Goal: Task Accomplishment & Management: Manage account settings

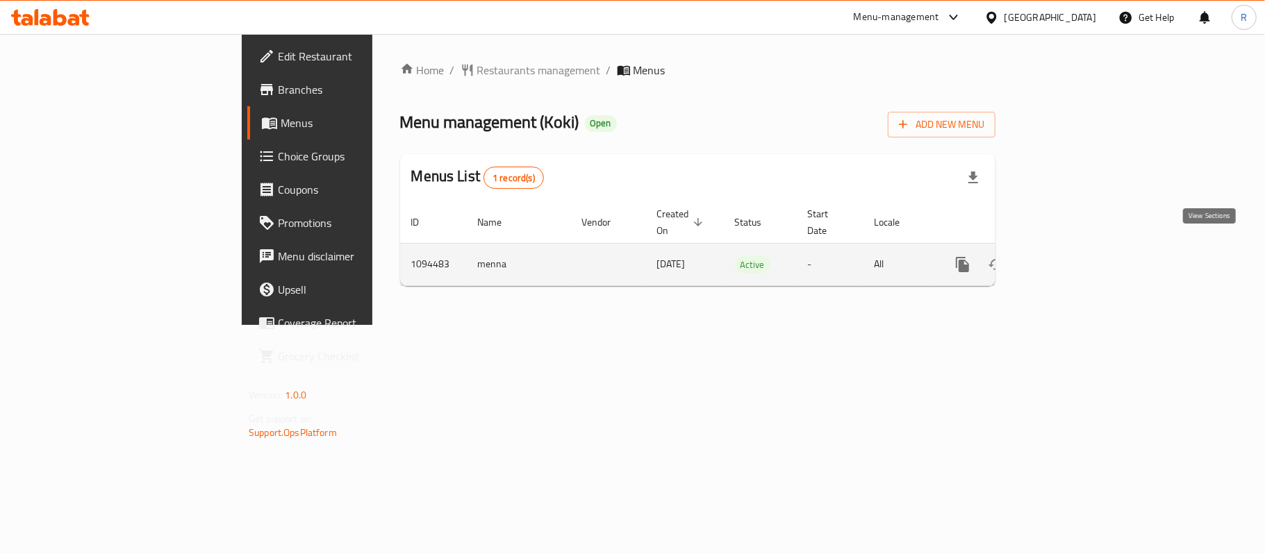
click at [1071, 256] on icon "enhanced table" at bounding box center [1063, 264] width 17 height 17
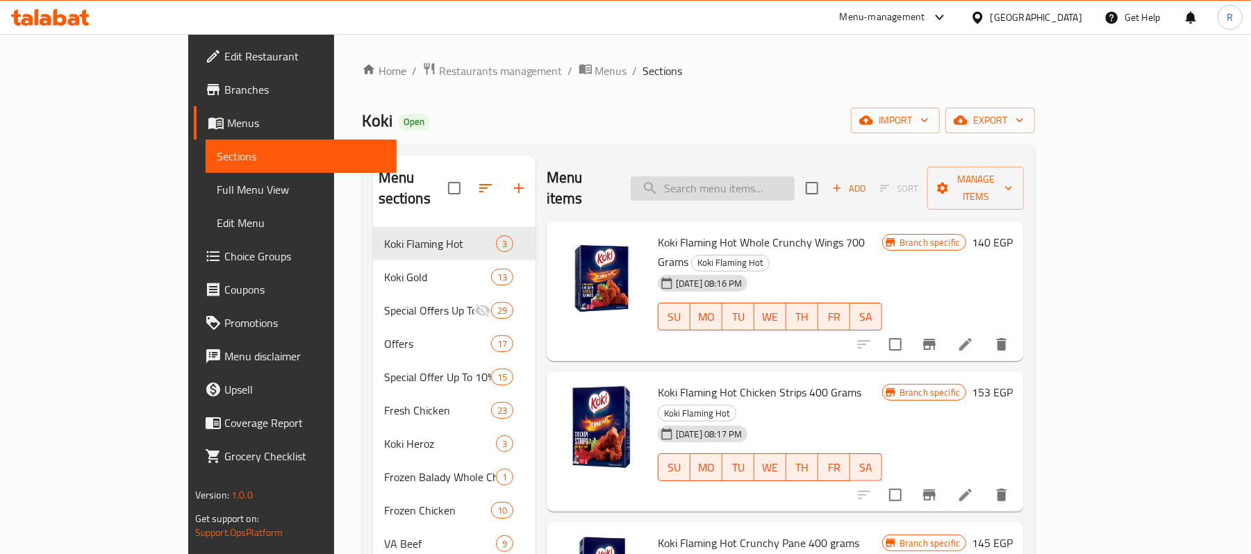
click at [739, 179] on input "search" at bounding box center [713, 188] width 164 height 24
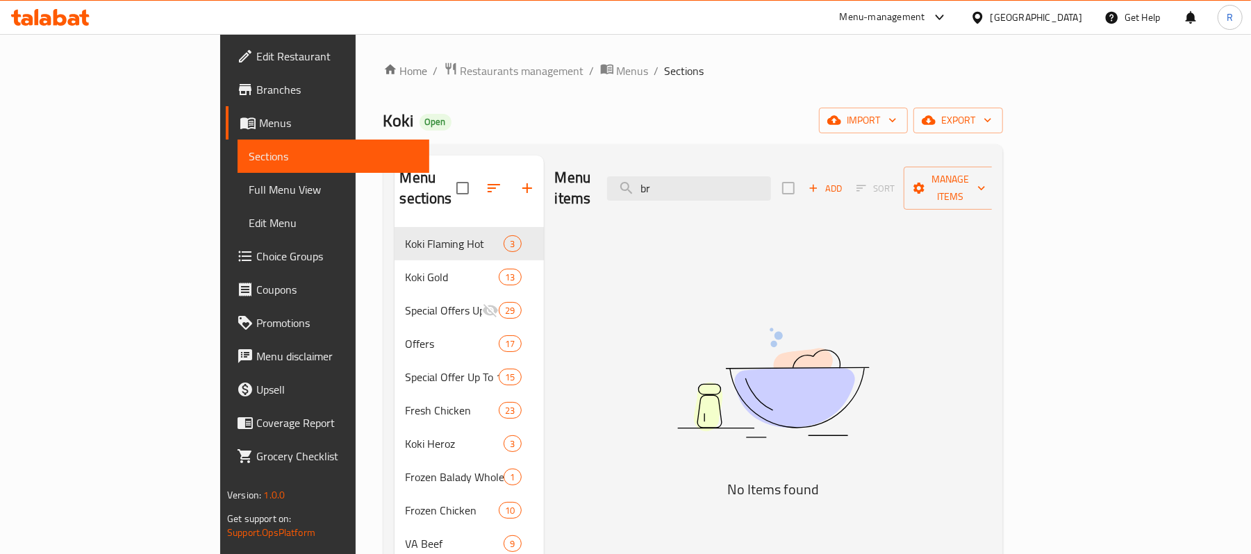
type input "b"
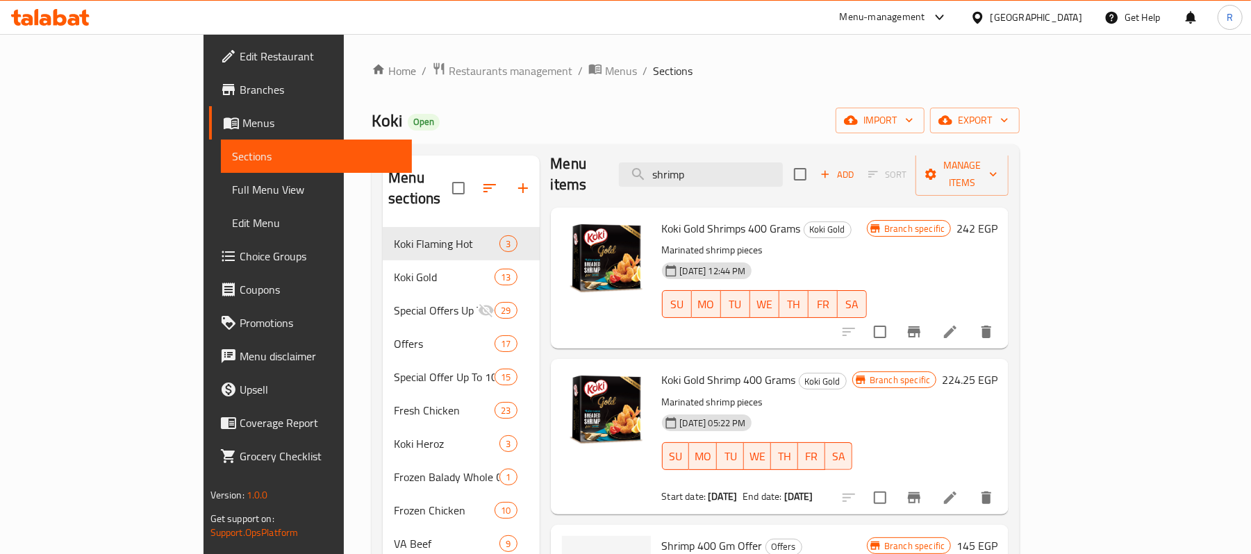
scroll to position [15, 0]
type input "shrimp"
click at [959, 323] on icon at bounding box center [950, 331] width 17 height 17
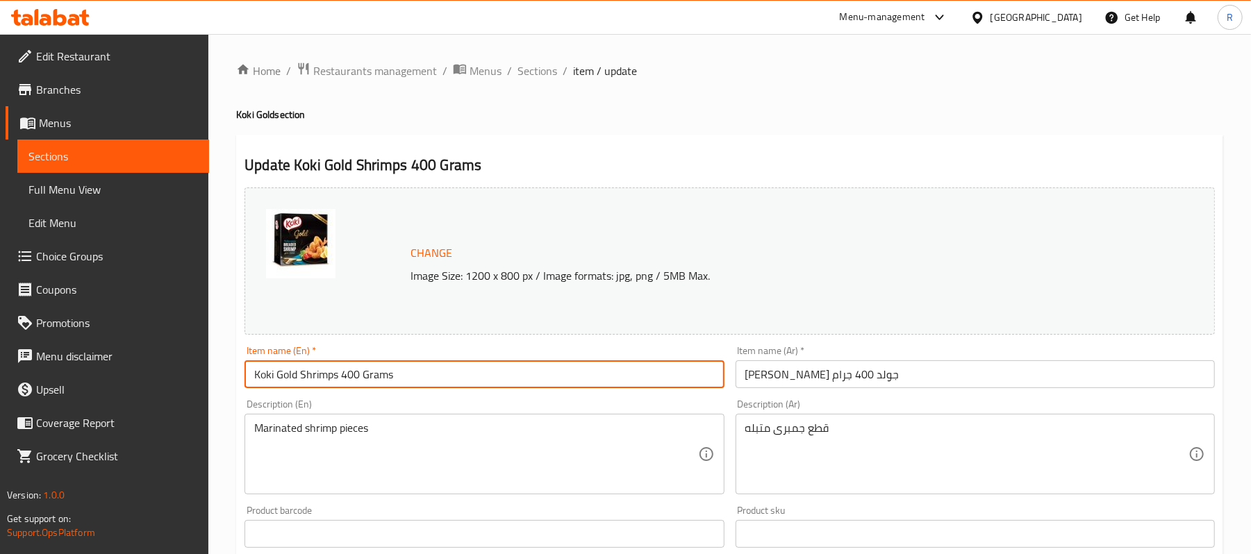
click at [347, 370] on input "Koki Gold Shrimps 400 Grams" at bounding box center [484, 375] width 479 height 28
type input "Koki Gold Shrimps 300 Grams"
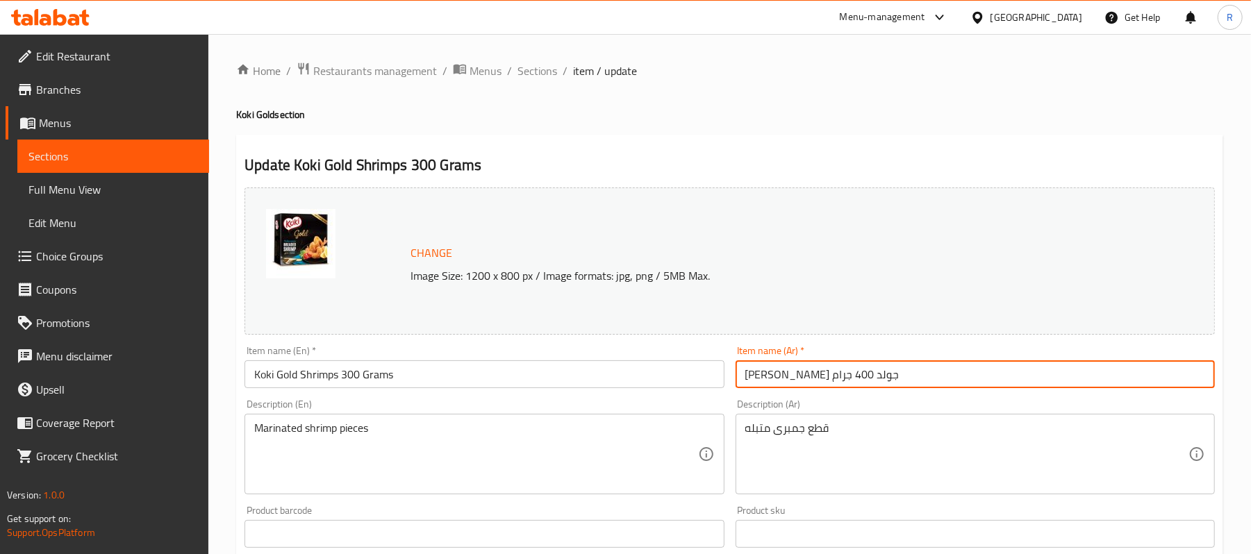
click at [776, 378] on input "[PERSON_NAME] جولد 400 جرام" at bounding box center [975, 375] width 479 height 28
click at [770, 376] on input "[PERSON_NAME] جولد 400 جرام" at bounding box center [975, 375] width 479 height 28
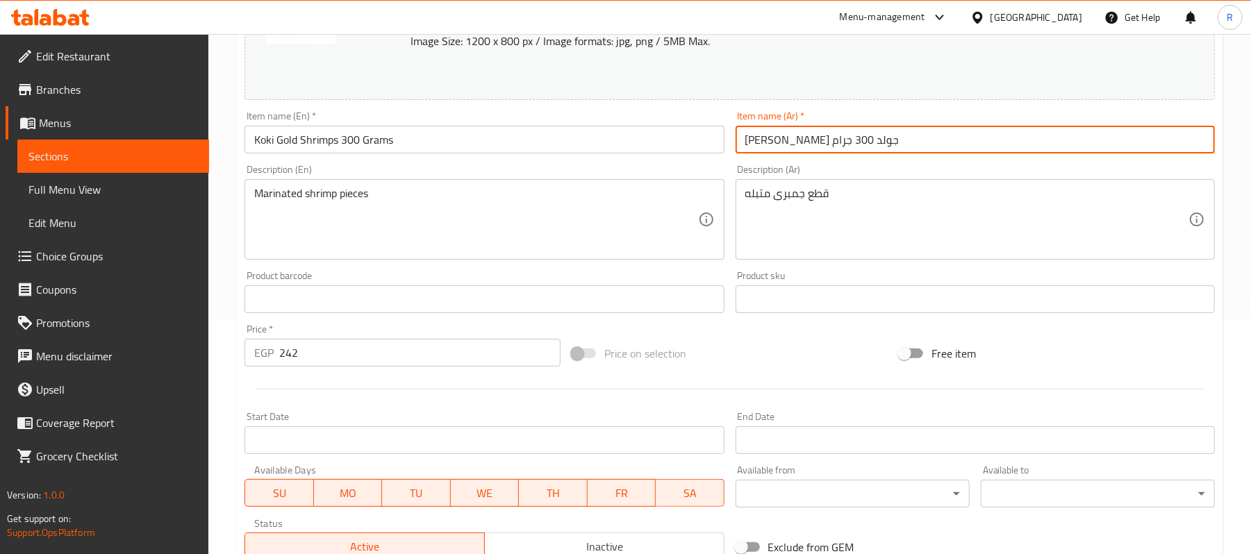
scroll to position [236, 0]
type input "[PERSON_NAME] جولد 300 جرام"
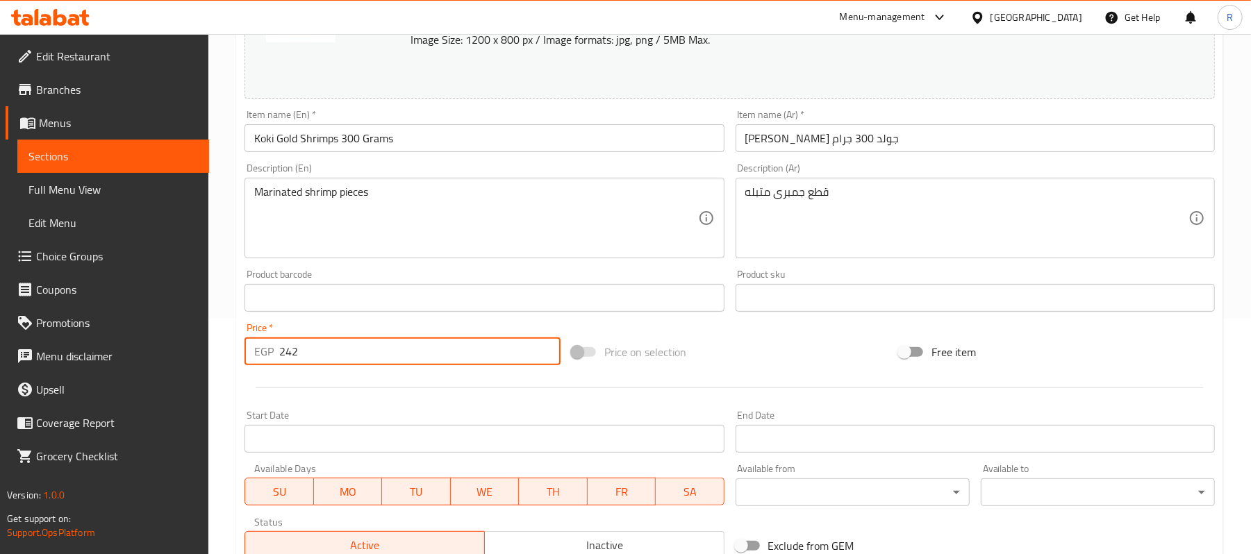
click at [301, 351] on input "242" at bounding box center [419, 352] width 281 height 28
type input "2"
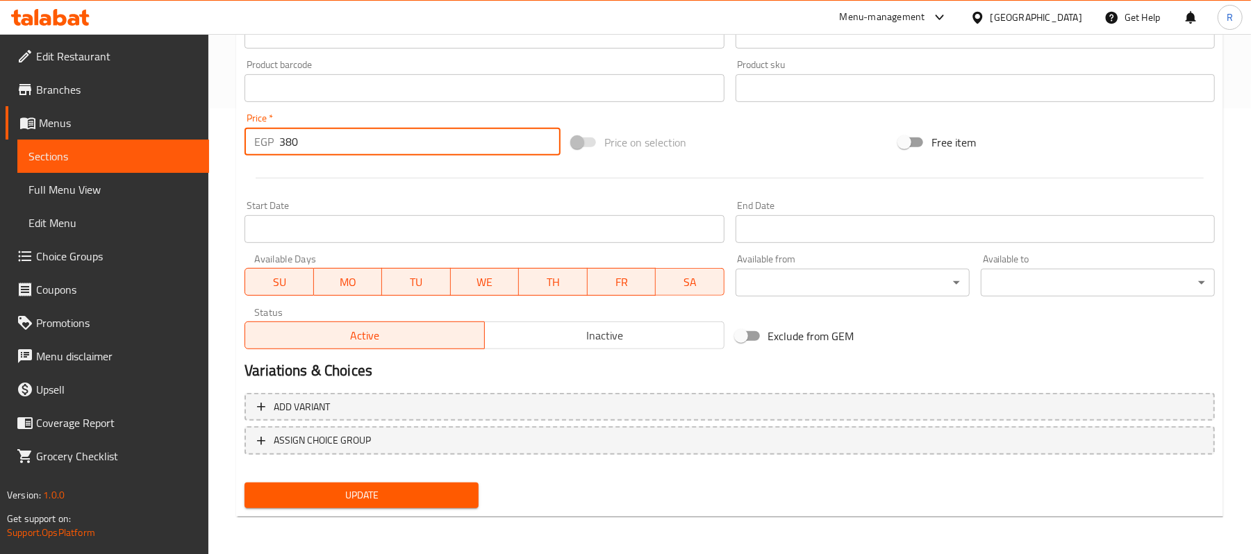
type input "380"
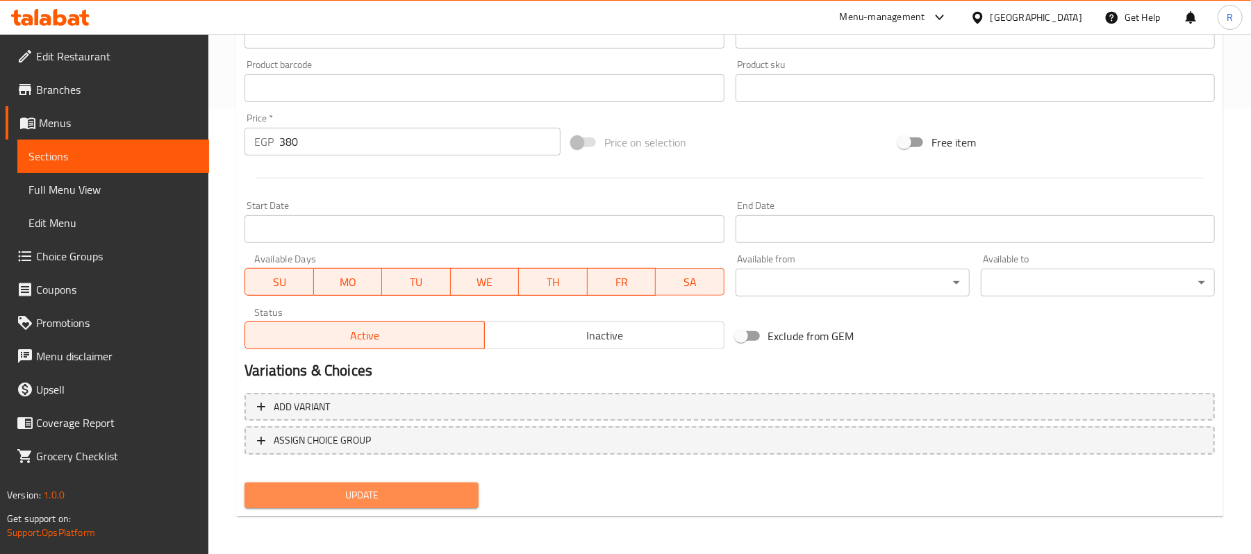
click at [415, 483] on button "Update" at bounding box center [362, 496] width 234 height 26
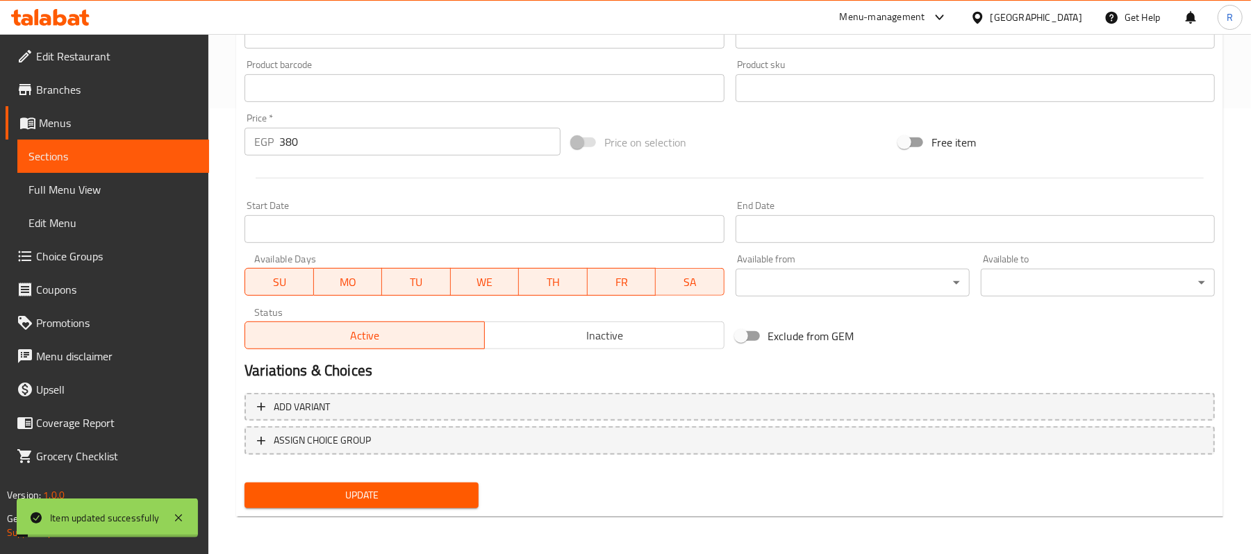
scroll to position [0, 0]
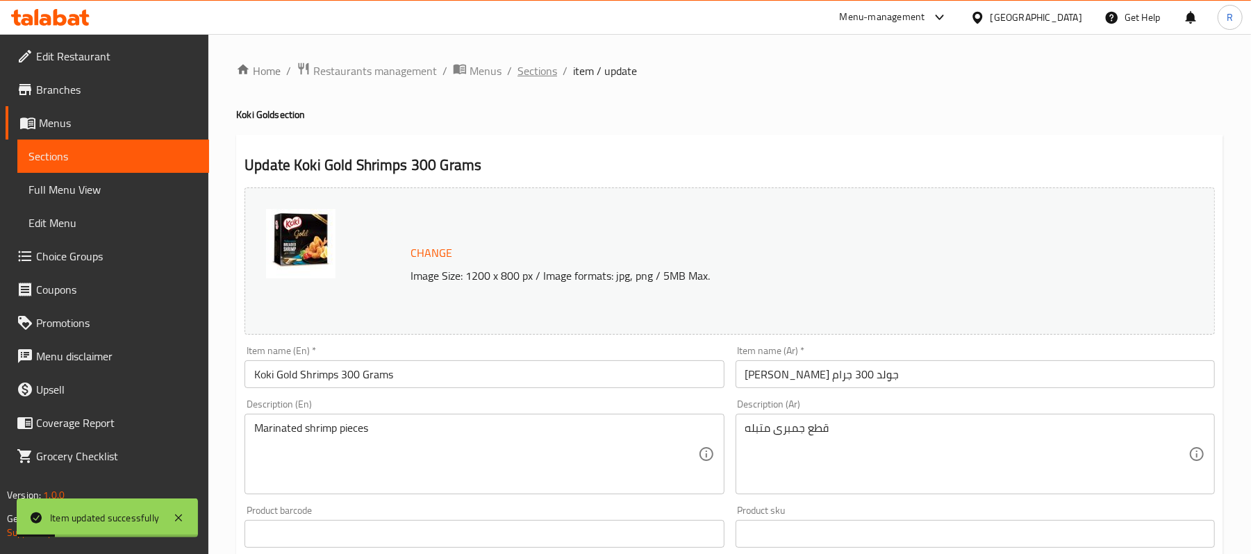
click at [552, 67] on span "Sections" at bounding box center [538, 71] width 40 height 17
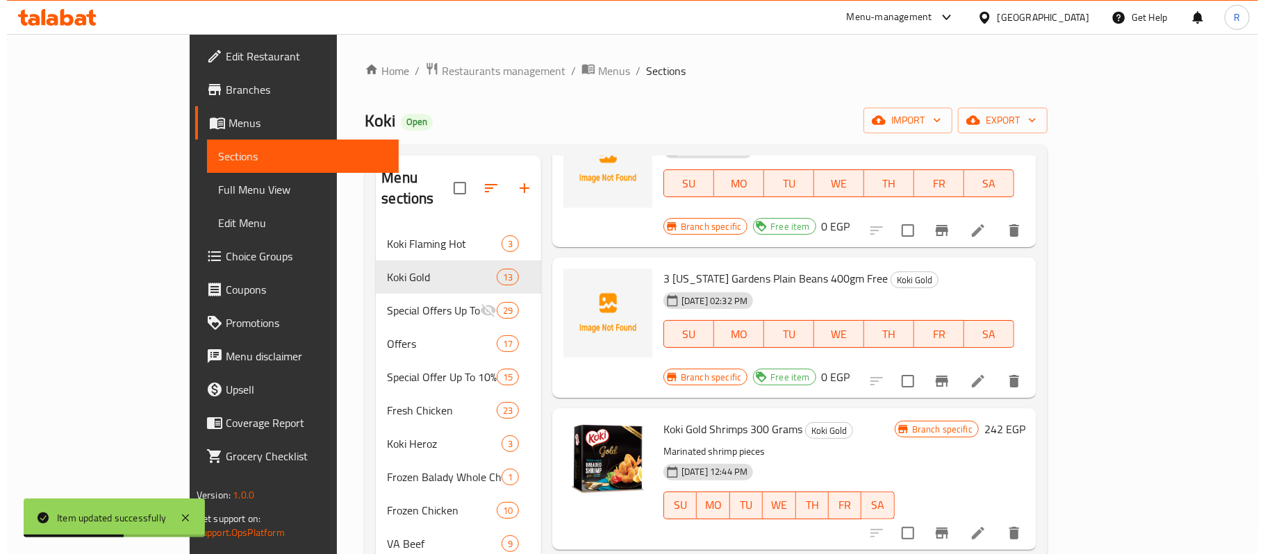
scroll to position [115, 0]
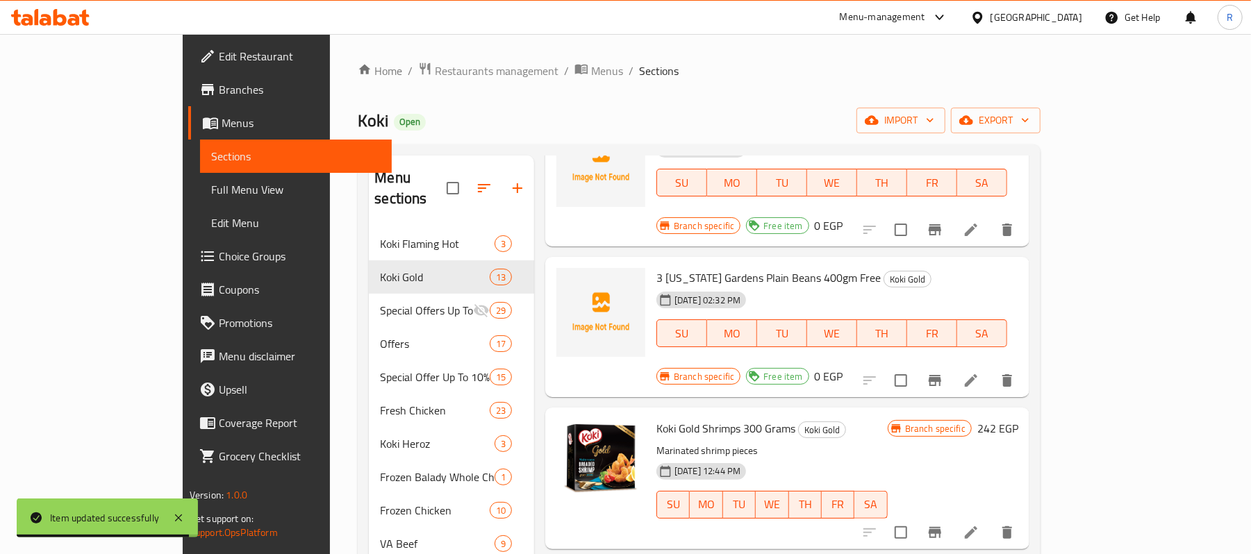
click at [1018, 419] on h6 "242 EGP" at bounding box center [997, 428] width 41 height 19
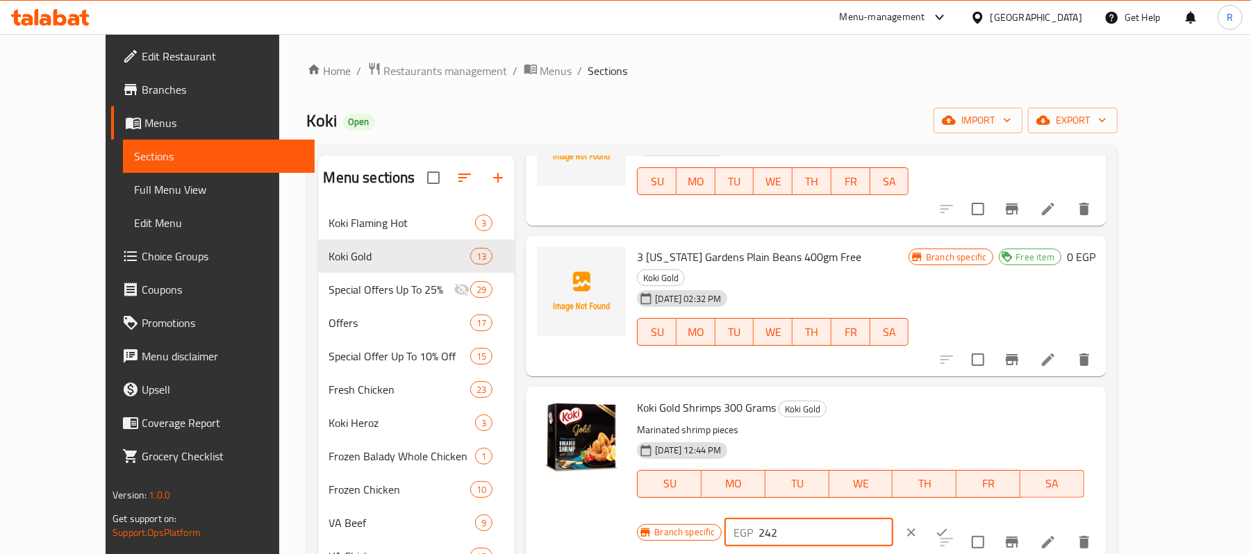
drag, startPoint x: 1070, startPoint y: 372, endPoint x: 987, endPoint y: 372, distance: 82.7
click at [893, 519] on div "EGP 242 ​" at bounding box center [809, 533] width 169 height 28
type input "380"
click at [948, 529] on icon "ok" at bounding box center [942, 533] width 10 height 8
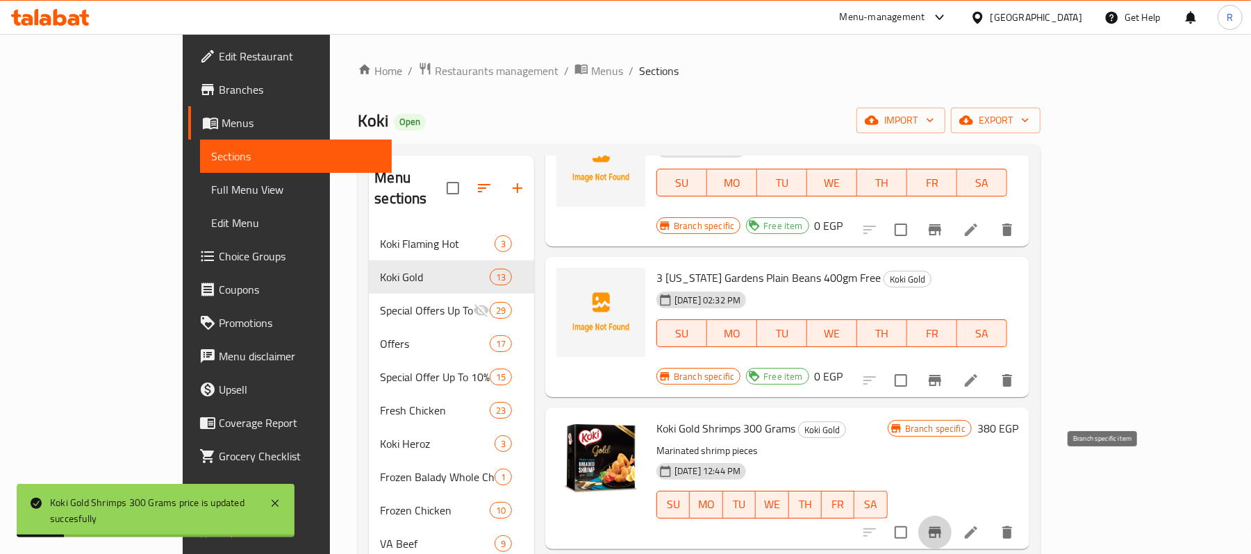
click at [943, 525] on icon "Branch-specific-item" at bounding box center [935, 533] width 17 height 17
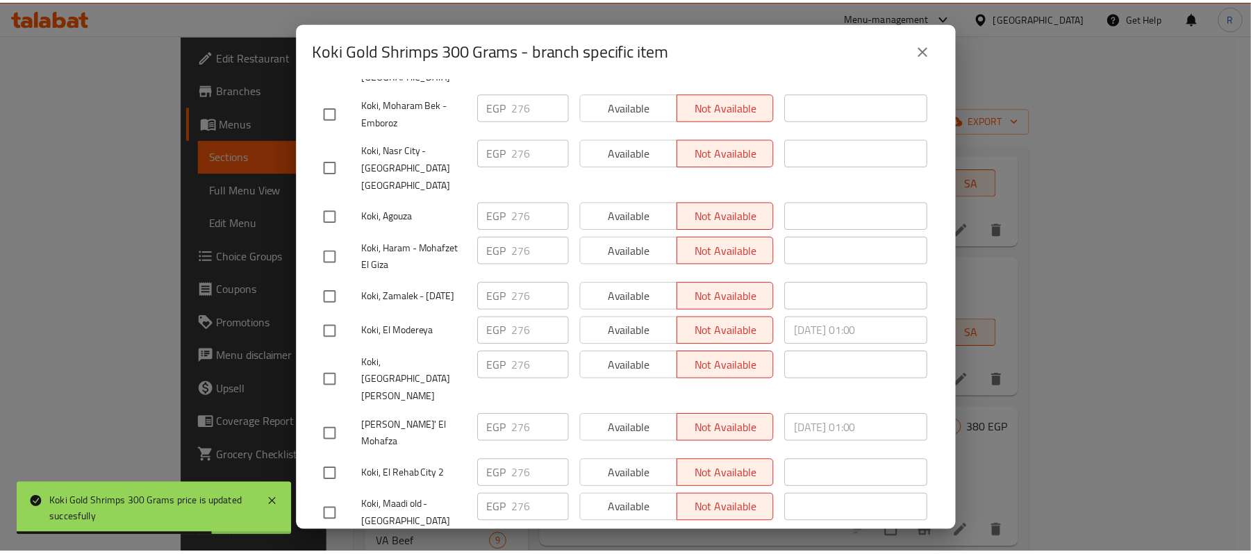
scroll to position [0, 0]
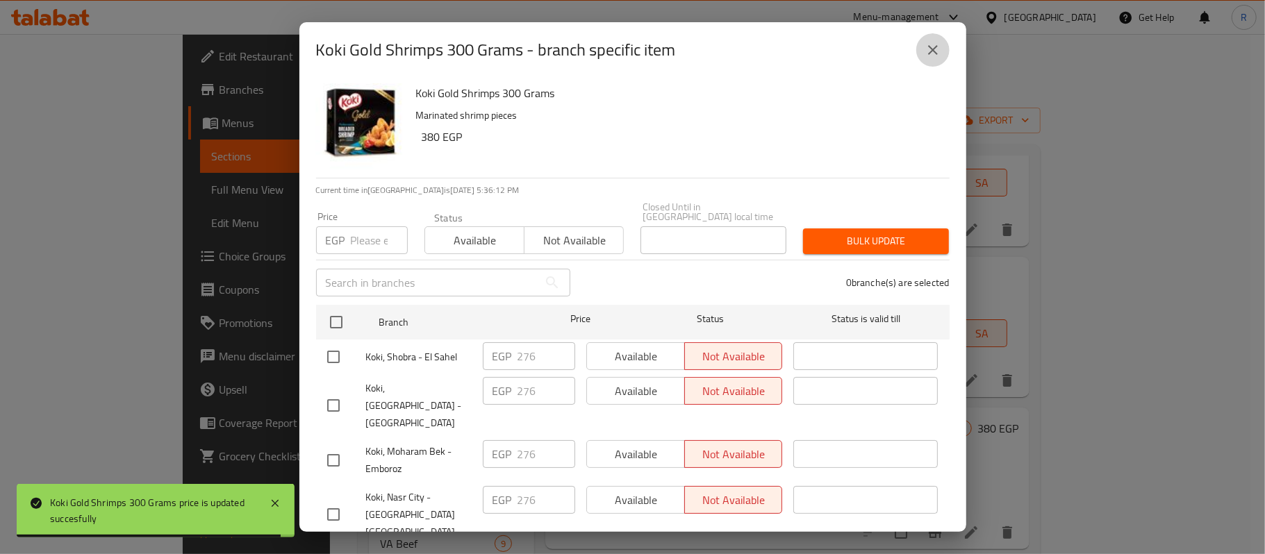
click at [941, 50] on button "close" at bounding box center [932, 49] width 33 height 33
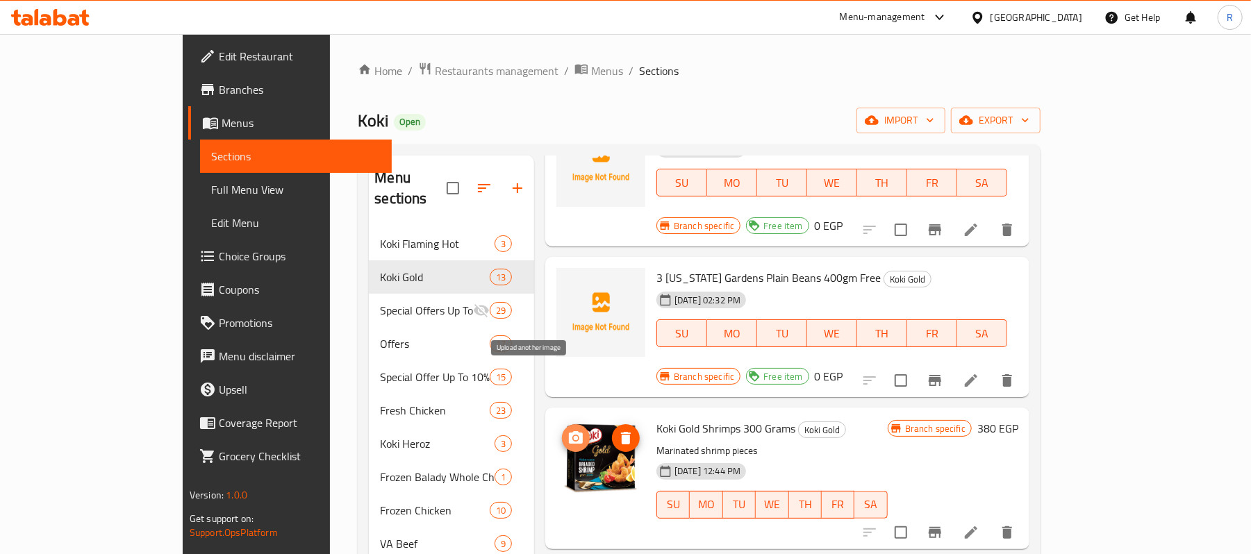
click at [562, 430] on span "upload picture" at bounding box center [576, 438] width 28 height 17
